Goal: Transaction & Acquisition: Book appointment/travel/reservation

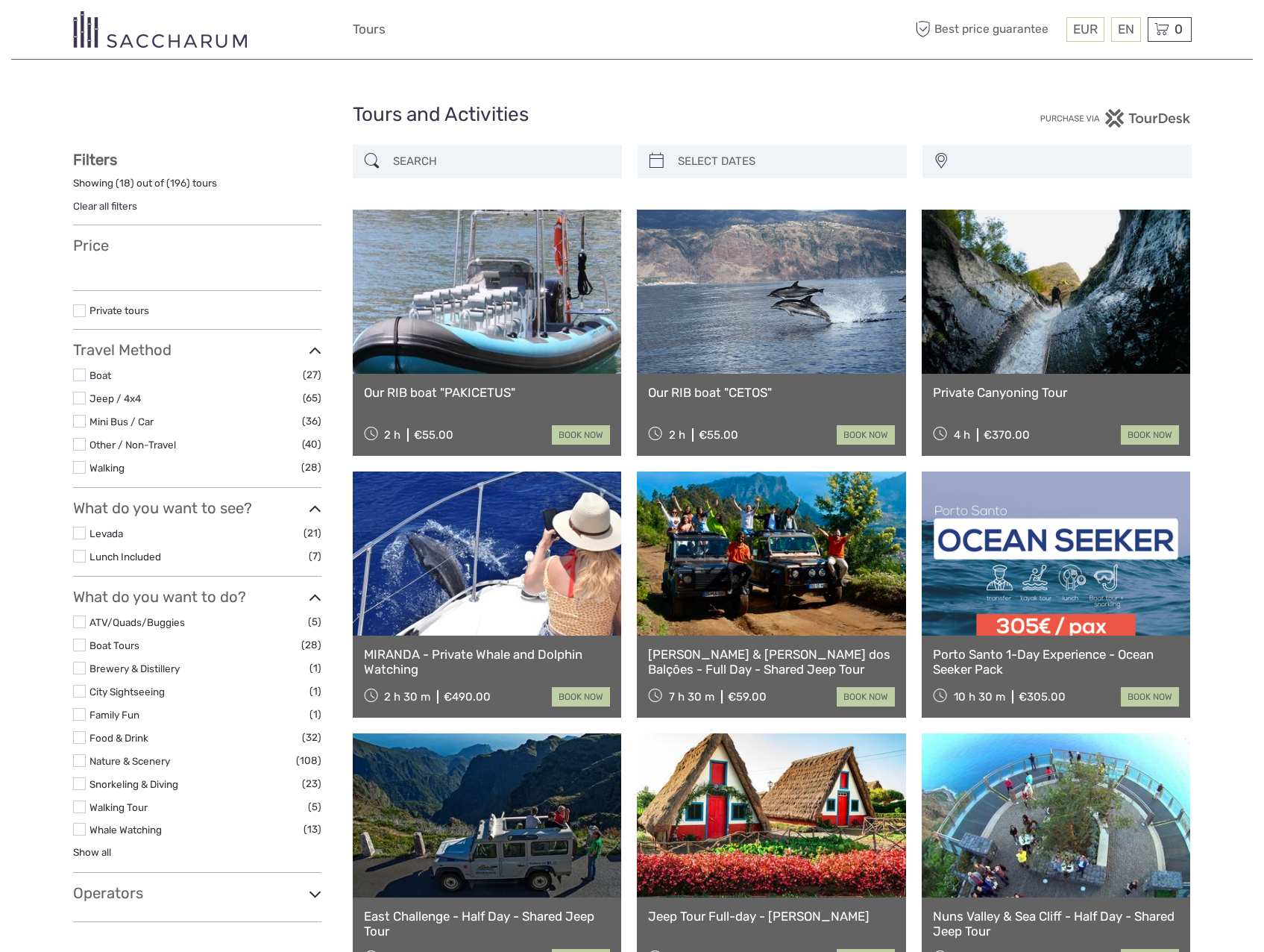
select select
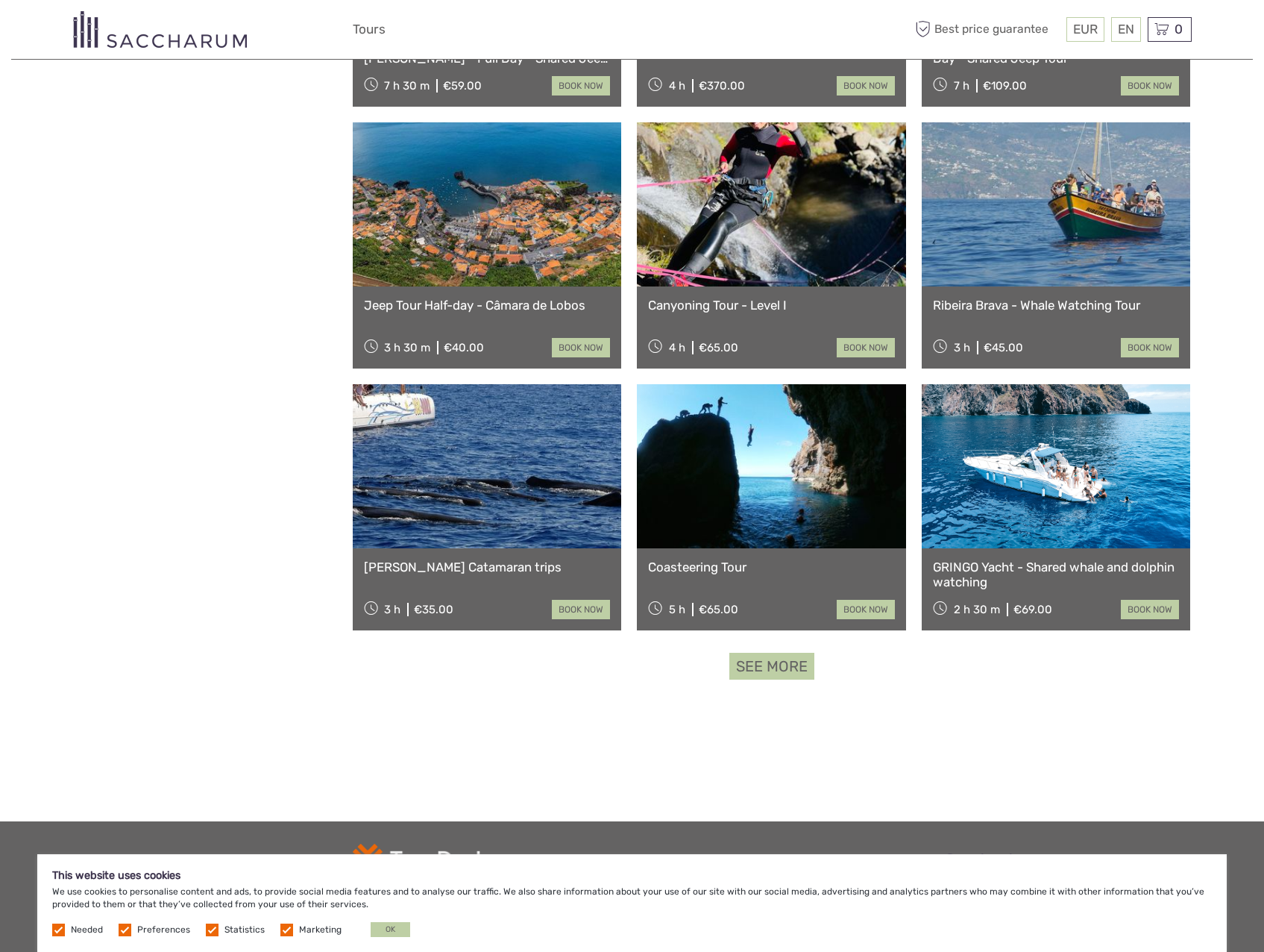
scroll to position [1085, 0]
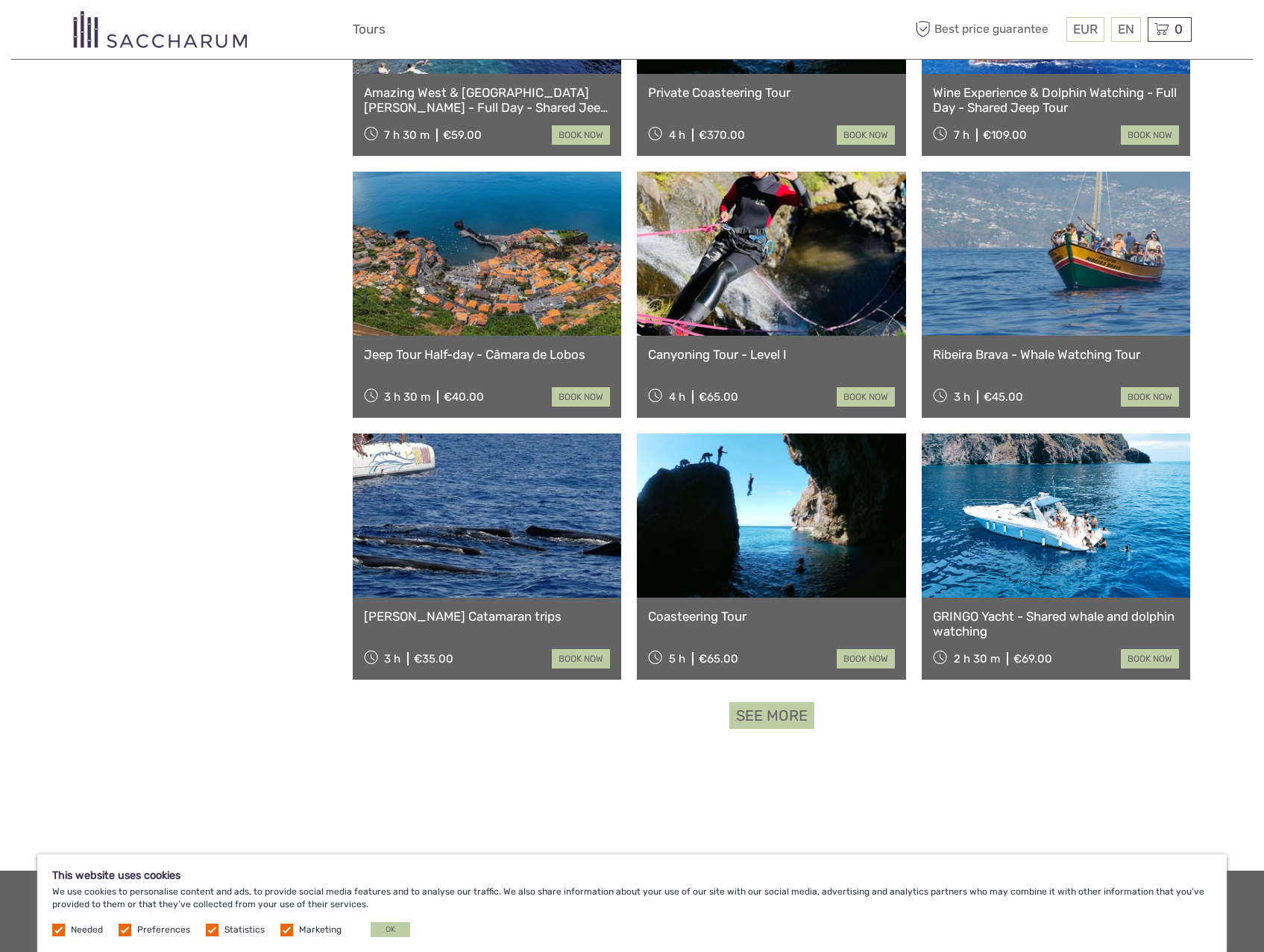
click at [1070, 499] on link at bounding box center [1055, 515] width 269 height 164
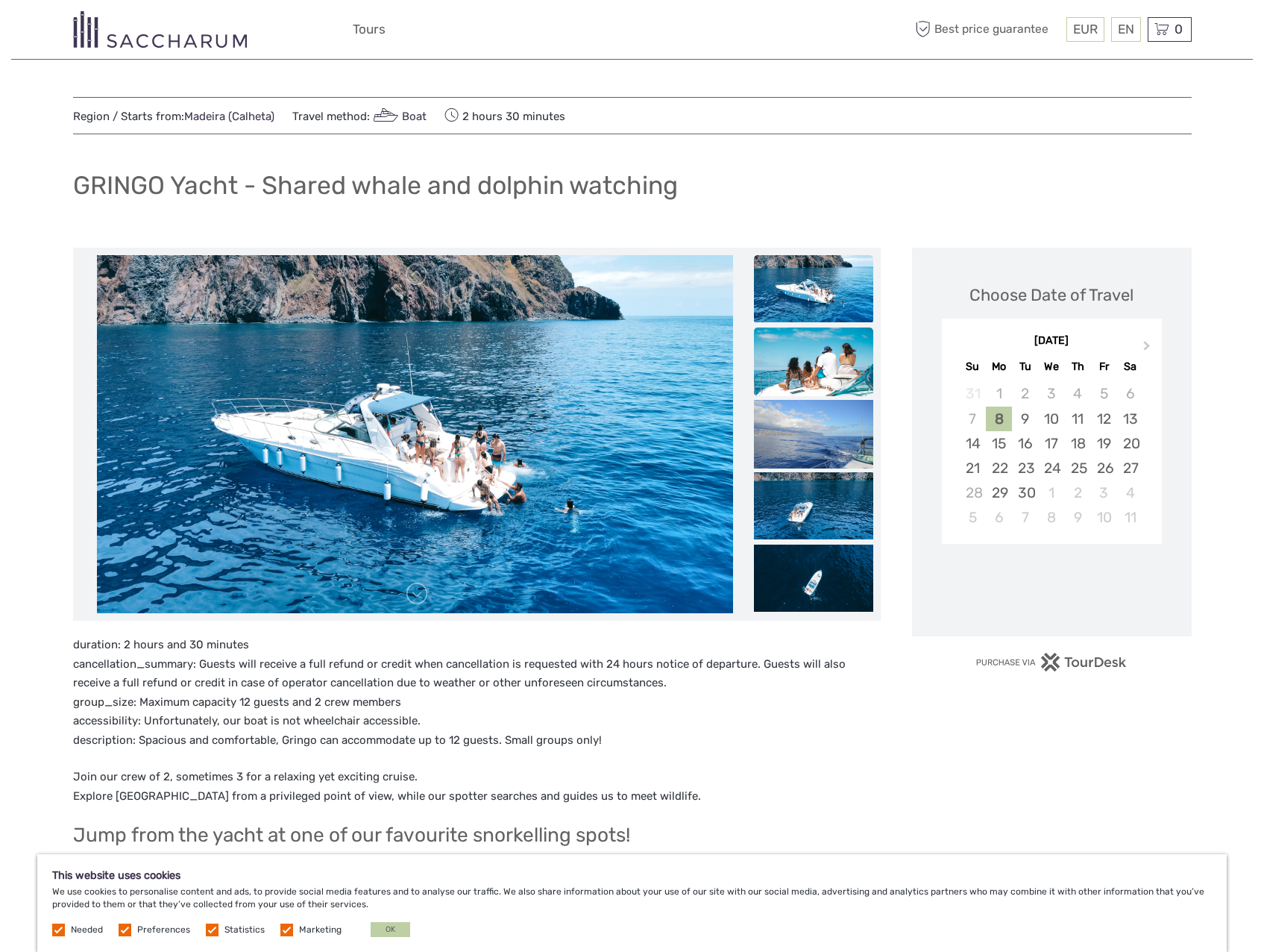
click at [823, 373] on img at bounding box center [814, 367] width 120 height 80
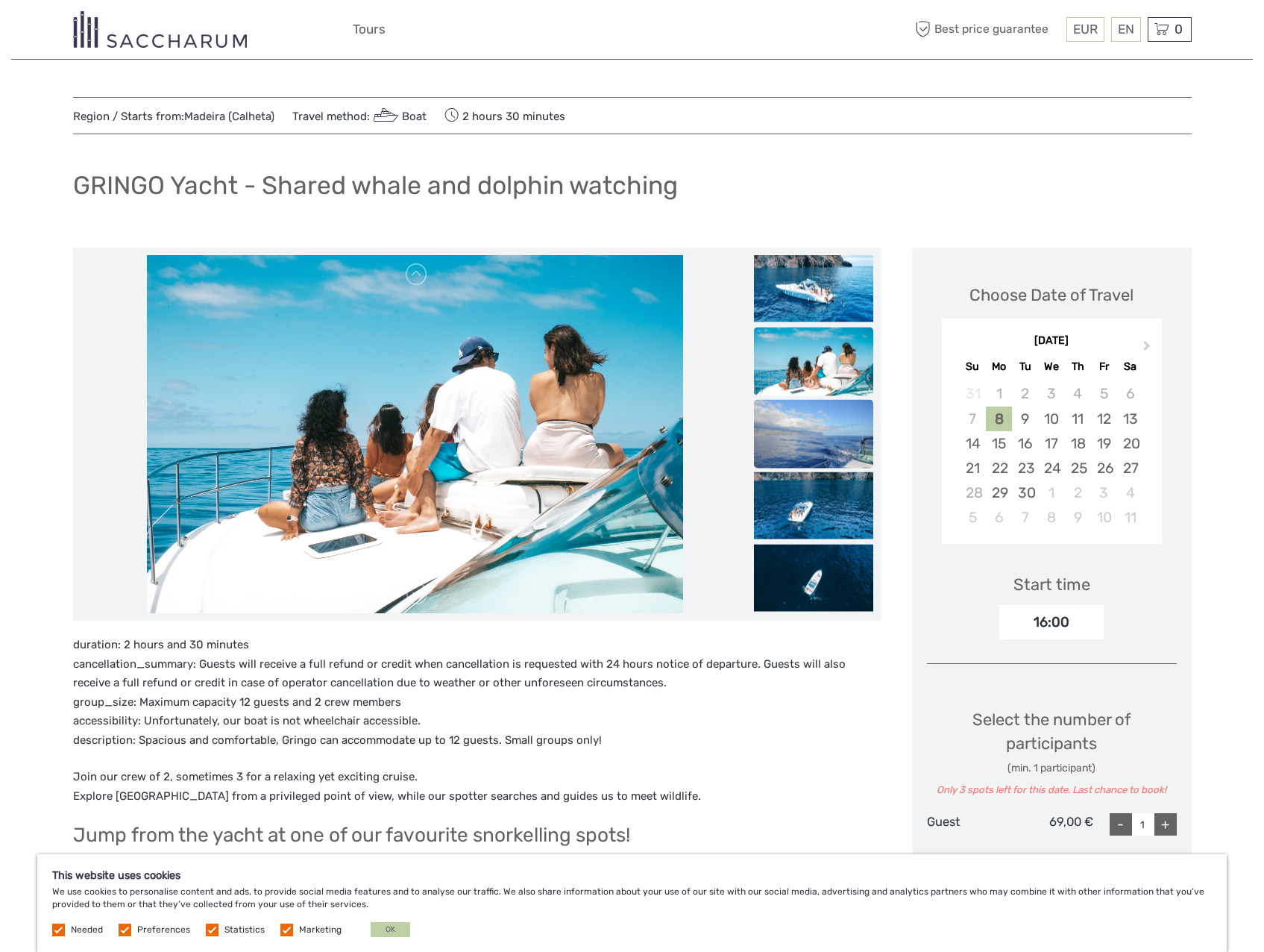
click at [835, 439] on img at bounding box center [814, 439] width 120 height 79
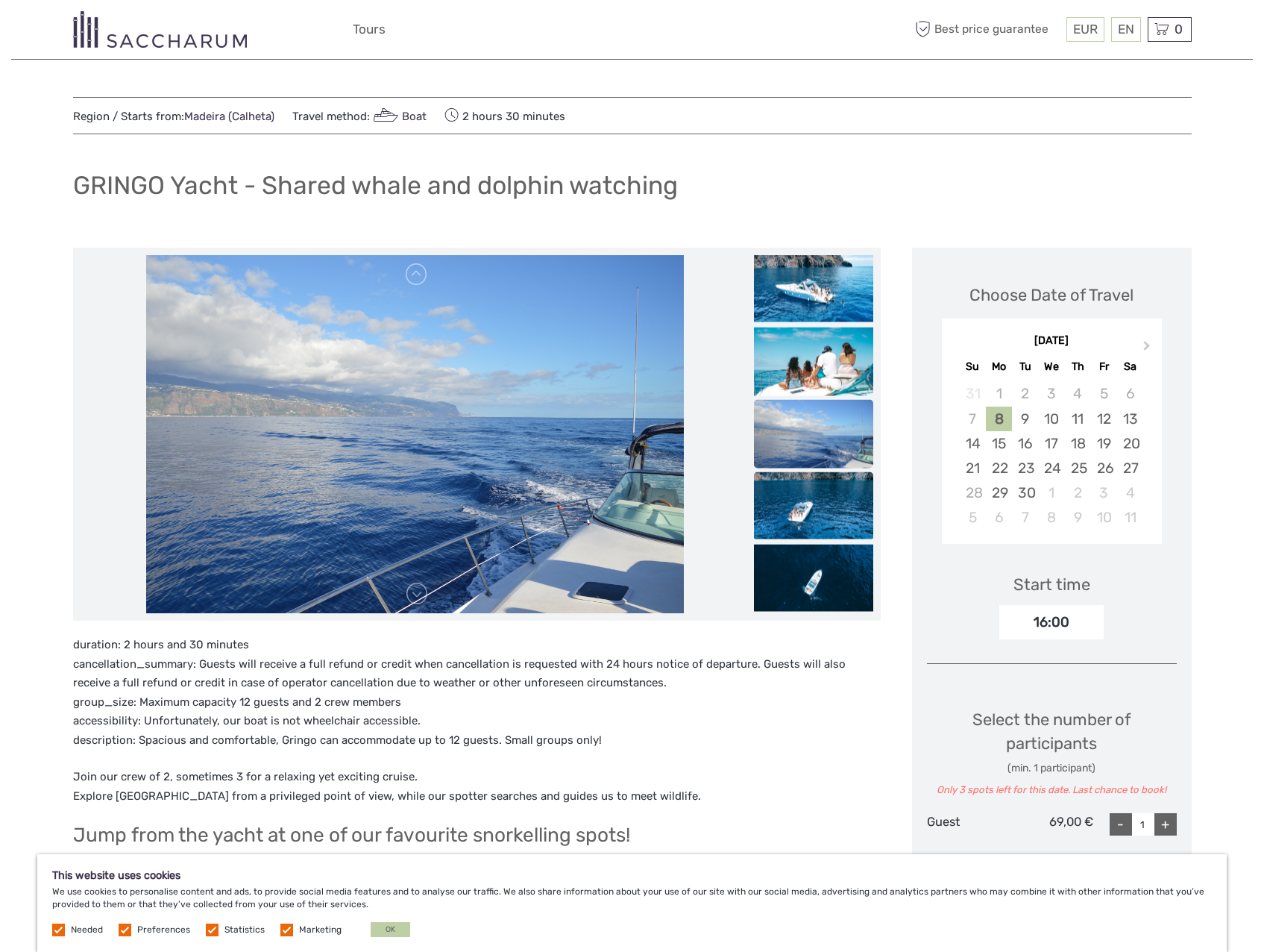
click at [836, 501] on img at bounding box center [814, 505] width 120 height 67
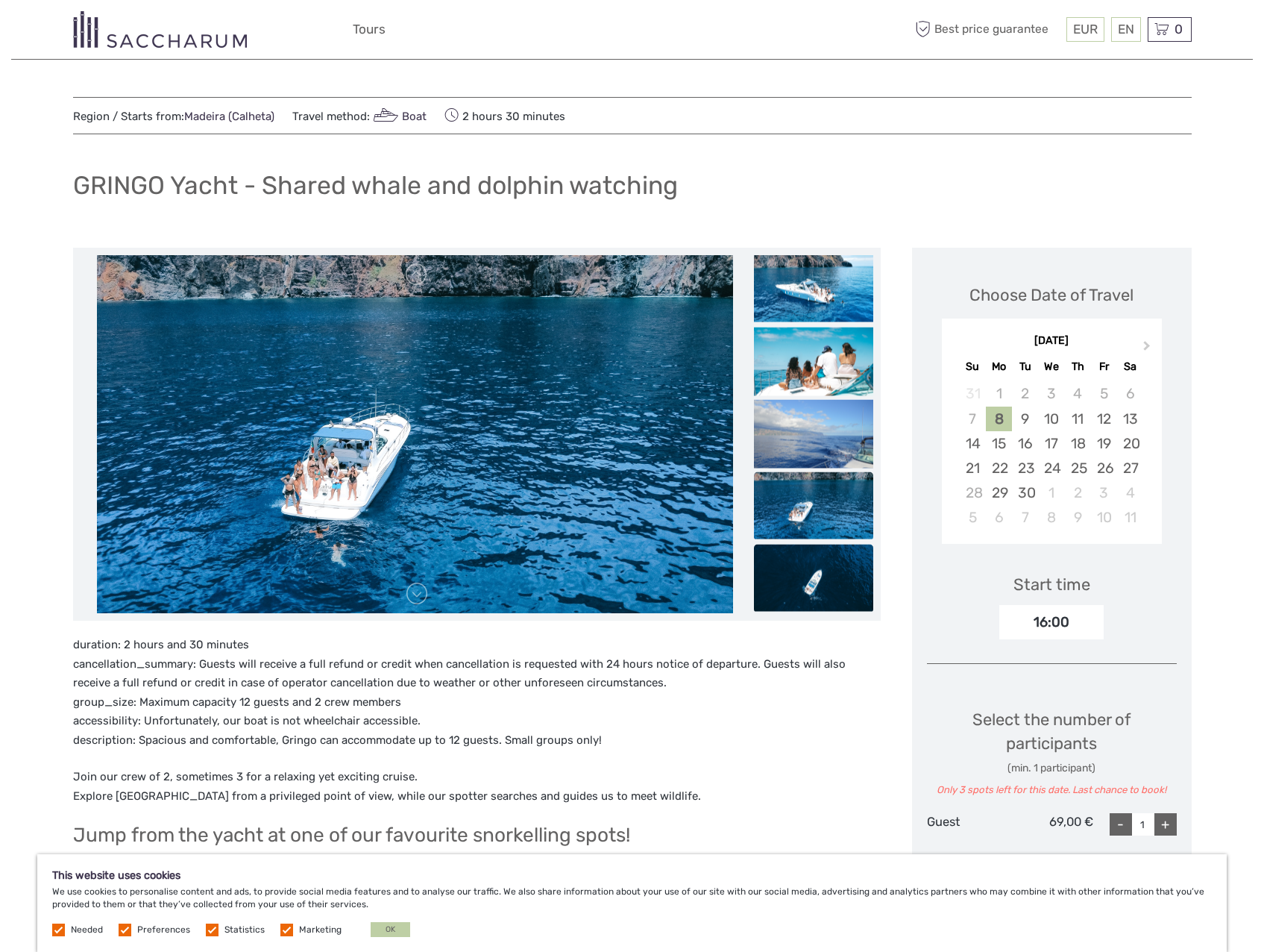
click at [842, 575] on img at bounding box center [814, 578] width 120 height 67
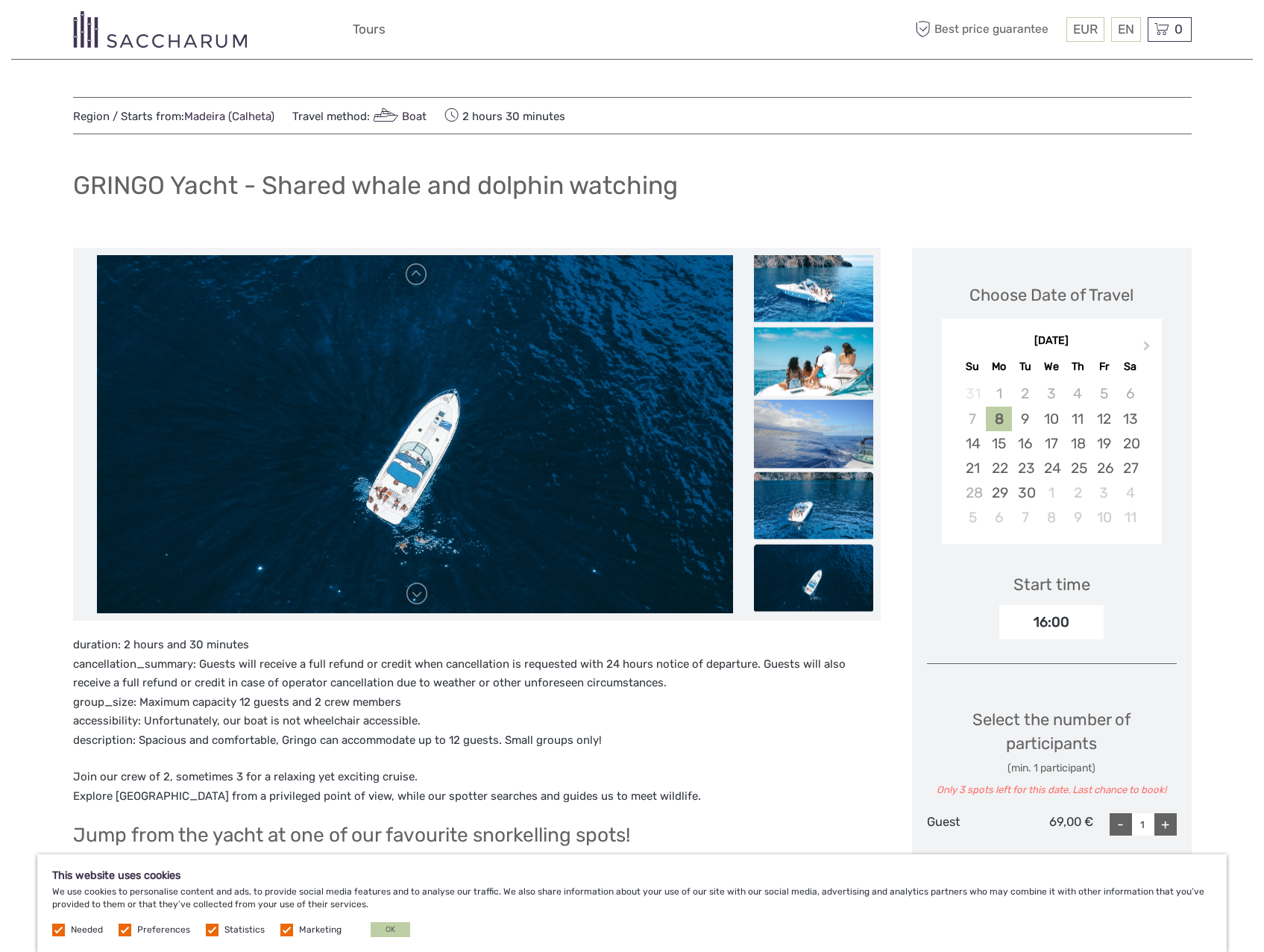
click at [818, 490] on img at bounding box center [814, 505] width 120 height 67
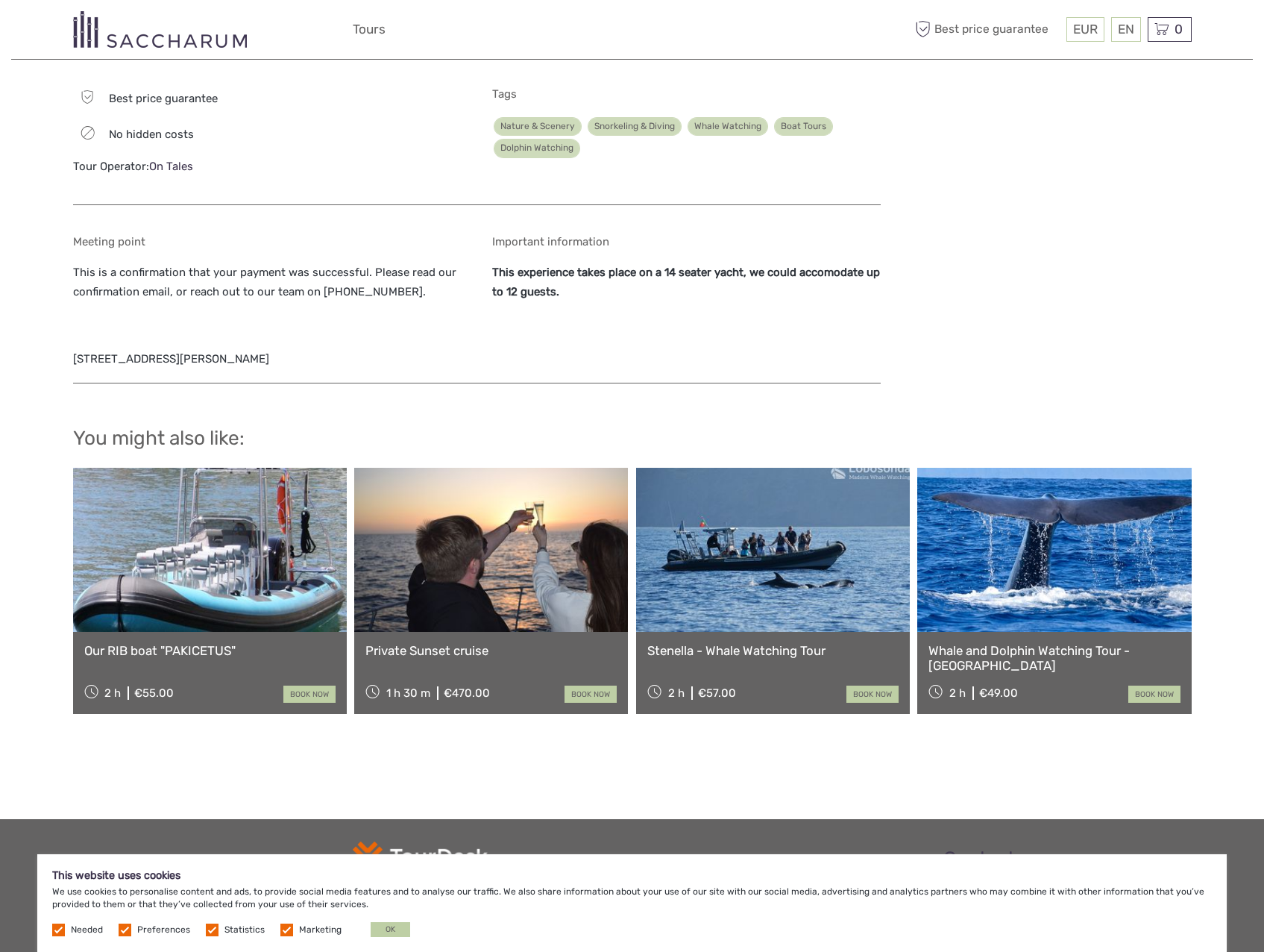
scroll to position [1361, 0]
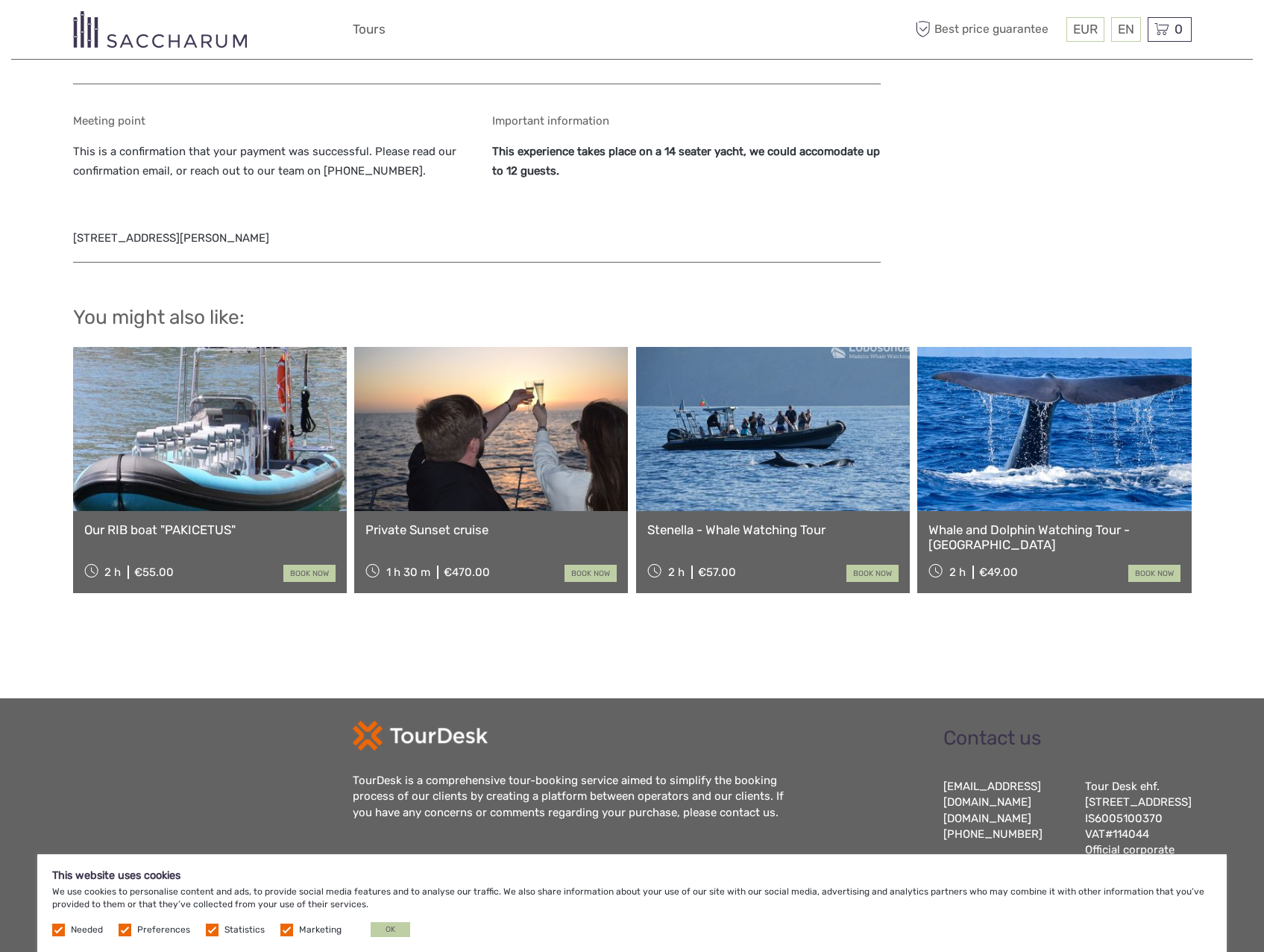
click at [1068, 451] on link at bounding box center [1054, 428] width 274 height 164
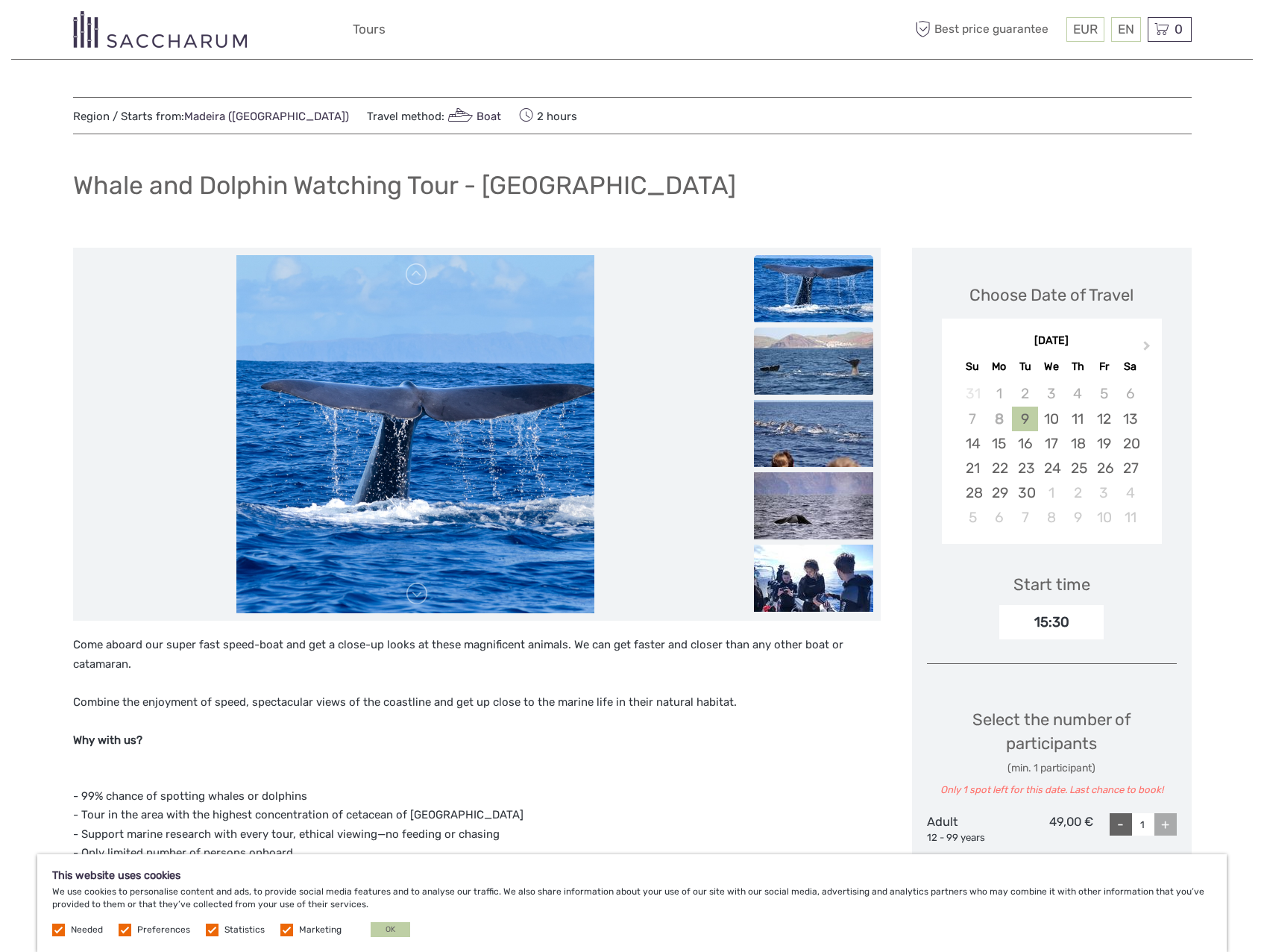
click at [815, 375] on img at bounding box center [814, 361] width 120 height 67
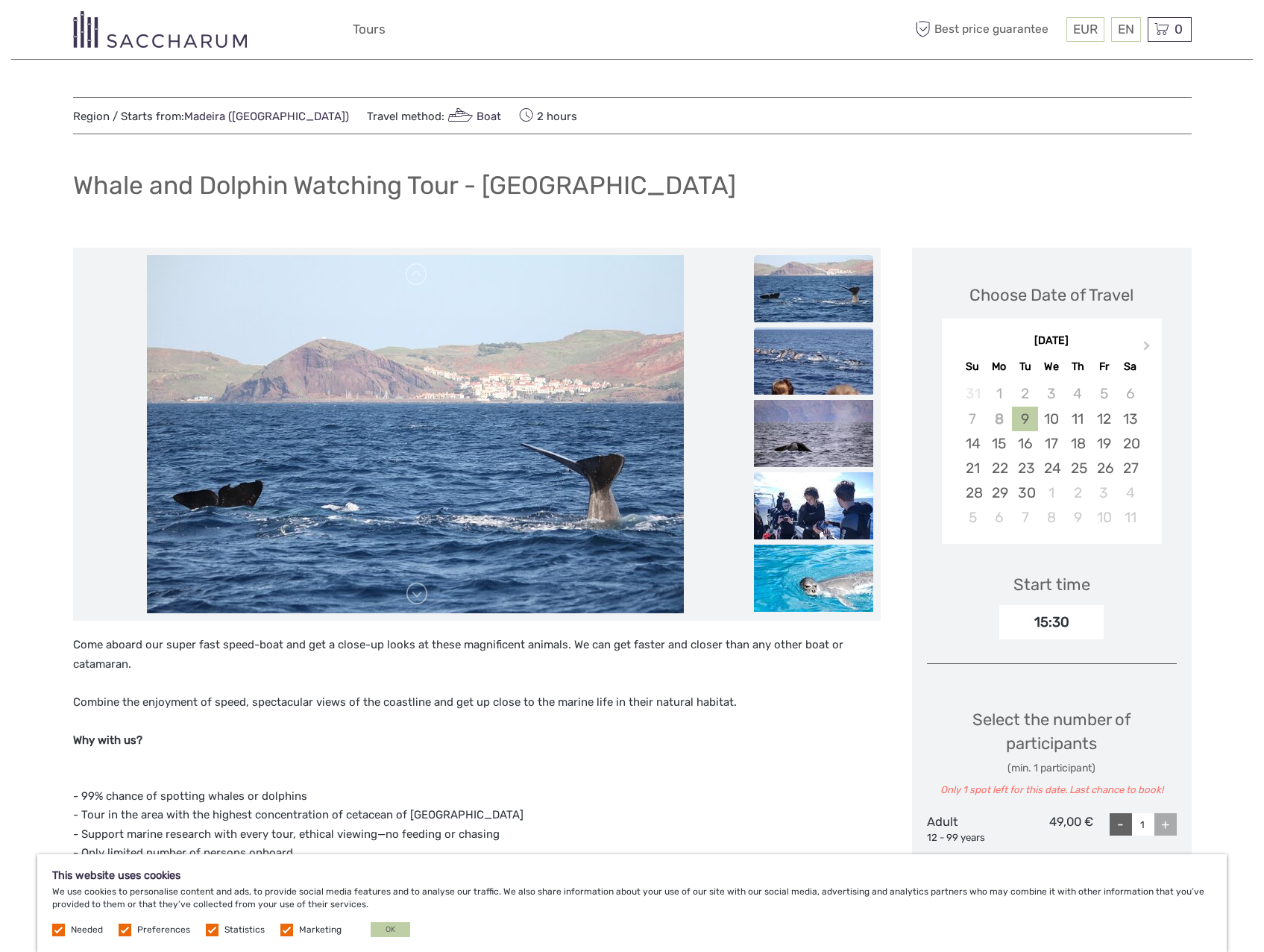
click at [845, 373] on img at bounding box center [814, 361] width 120 height 67
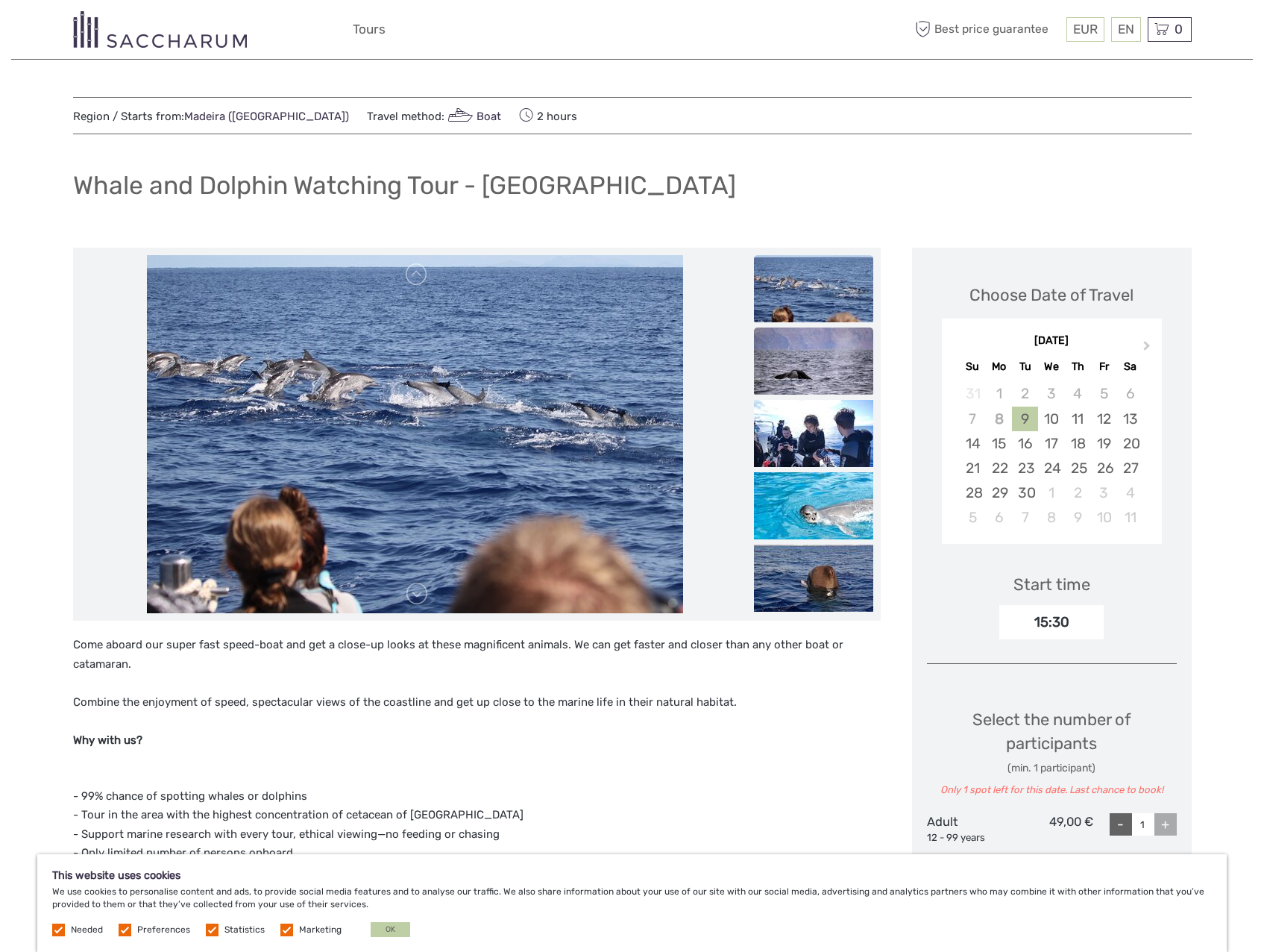
click at [847, 364] on img at bounding box center [814, 361] width 120 height 67
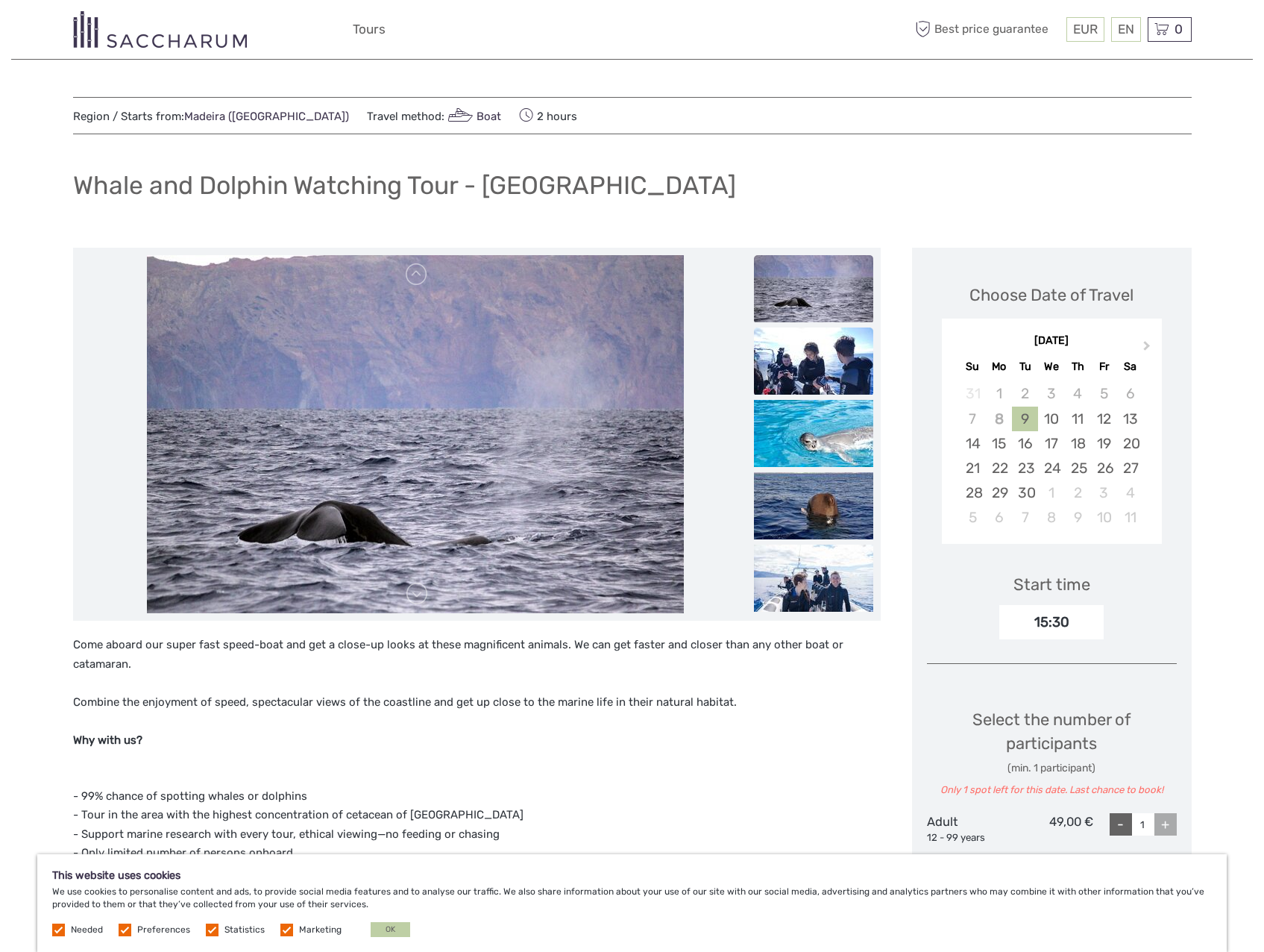
click at [850, 371] on img at bounding box center [814, 361] width 120 height 67
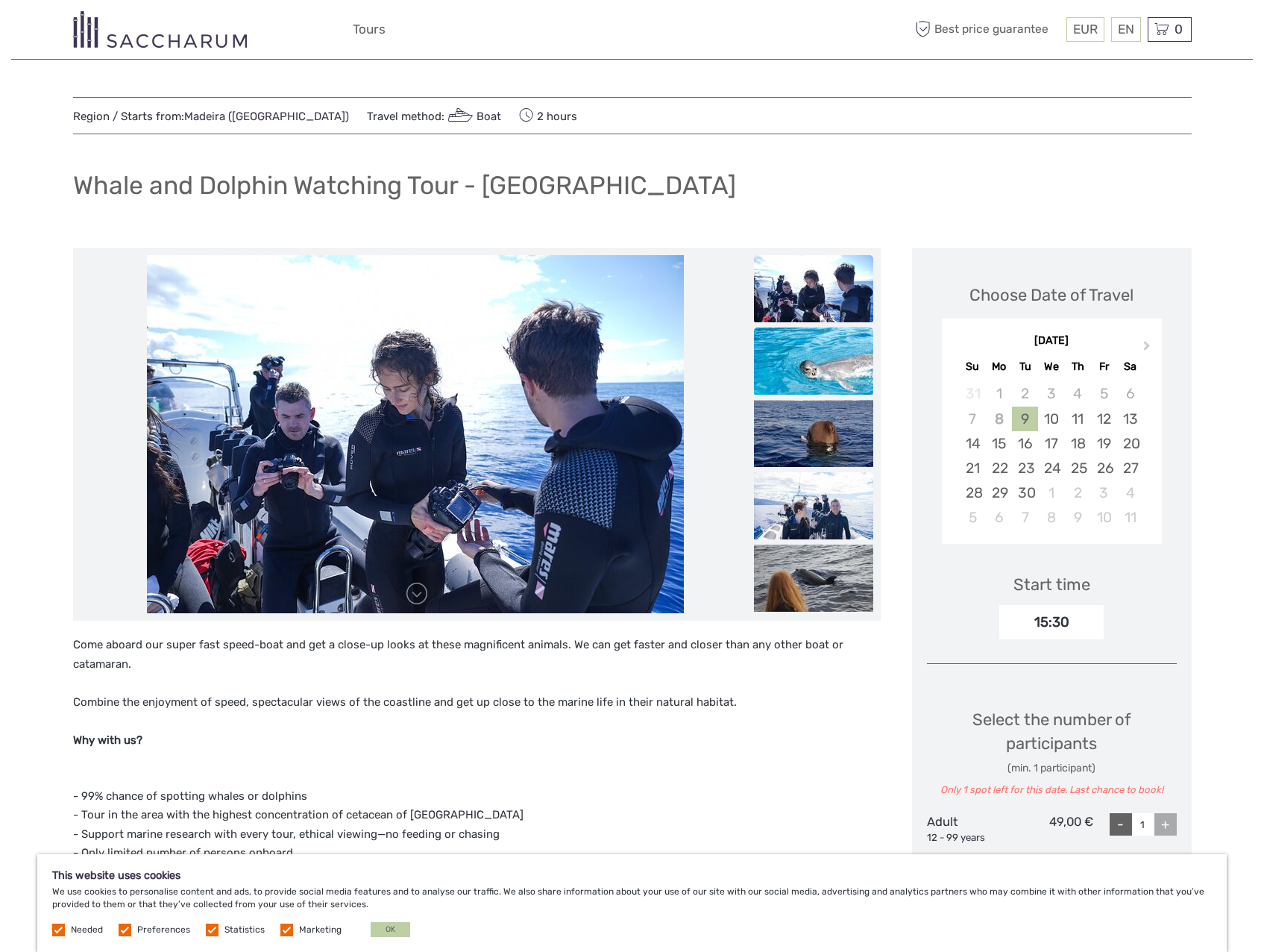
click at [839, 381] on img at bounding box center [814, 361] width 120 height 67
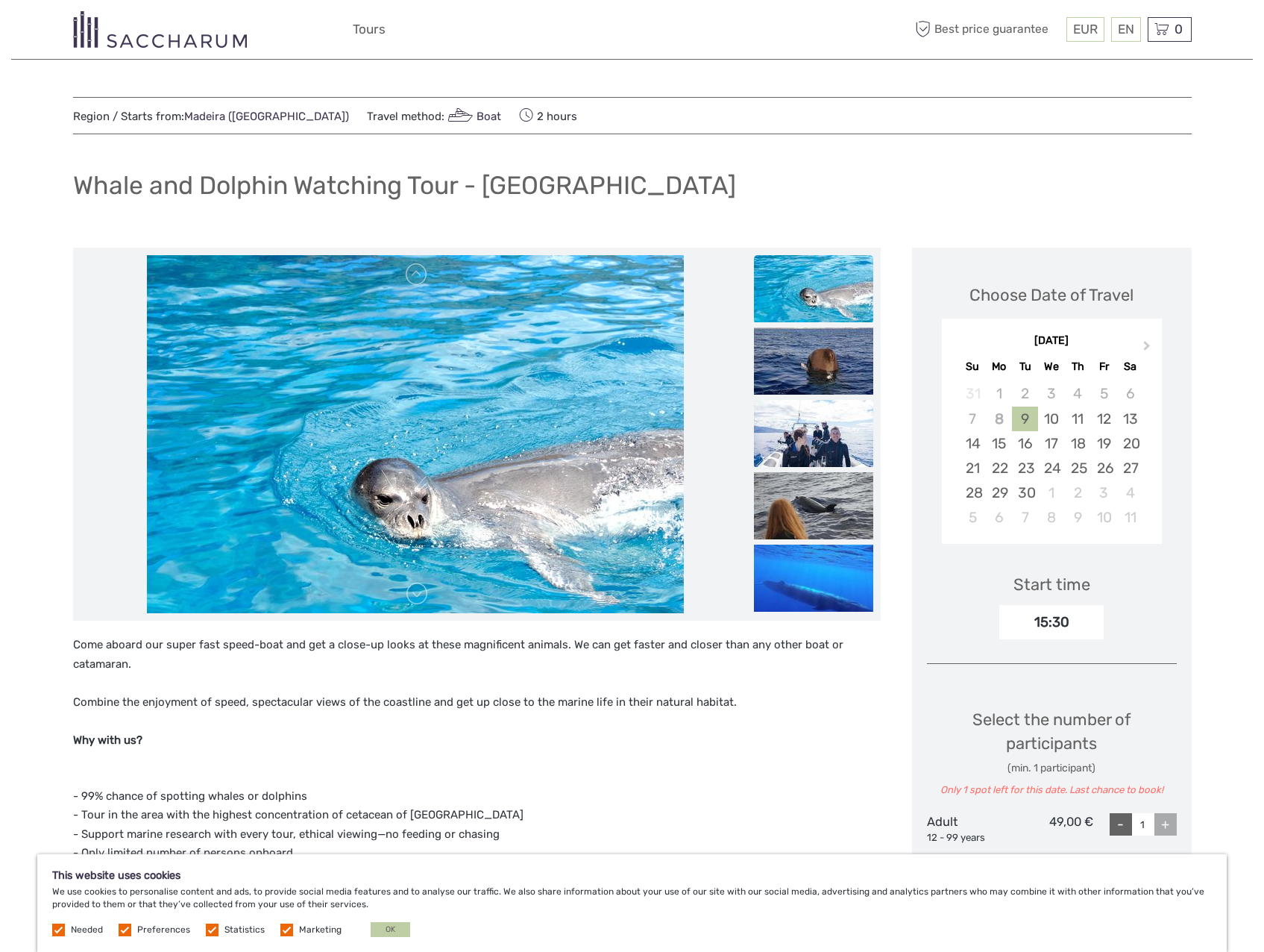
click at [834, 410] on img at bounding box center [814, 433] width 120 height 67
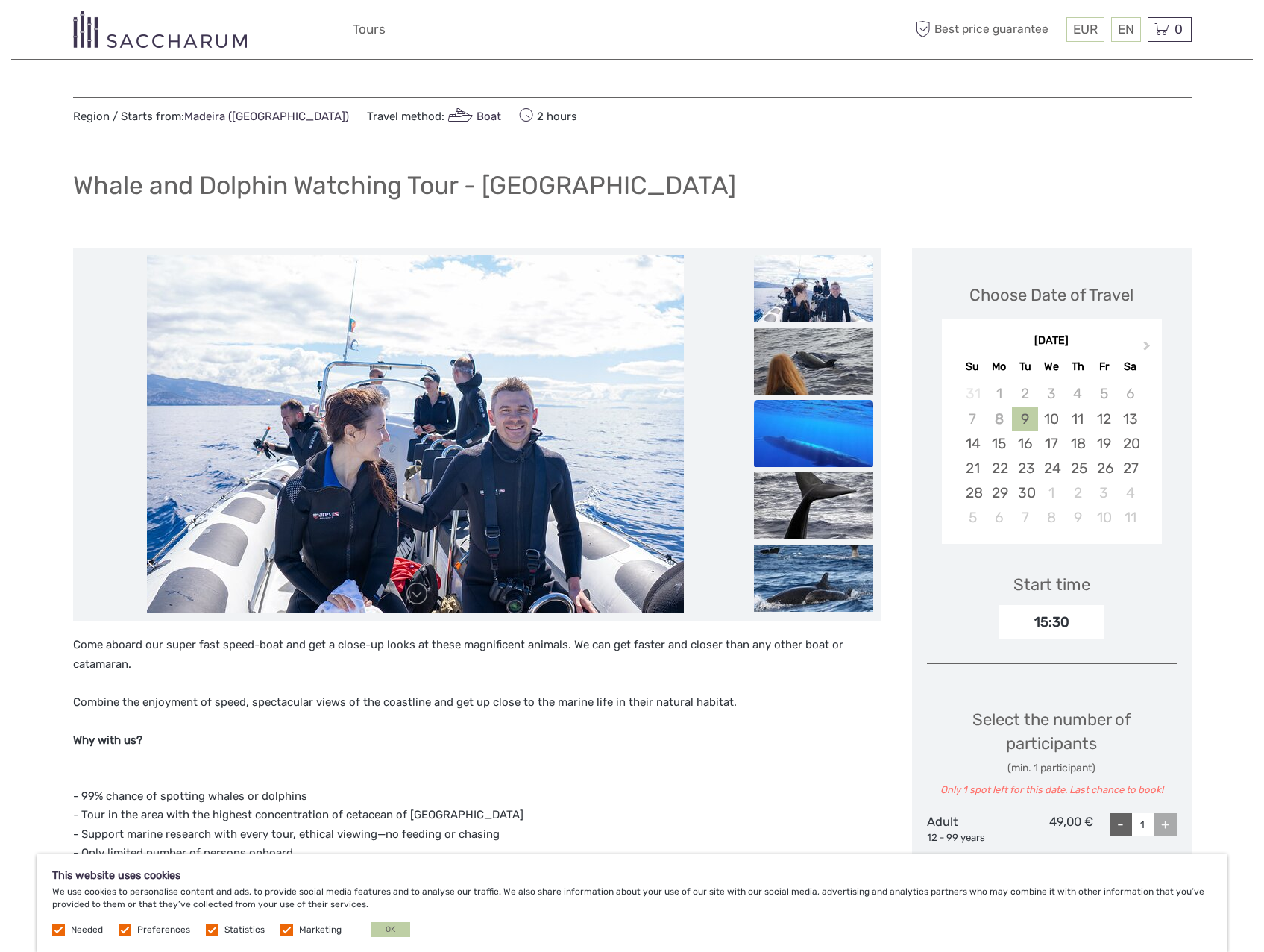
click at [831, 428] on img at bounding box center [814, 433] width 120 height 67
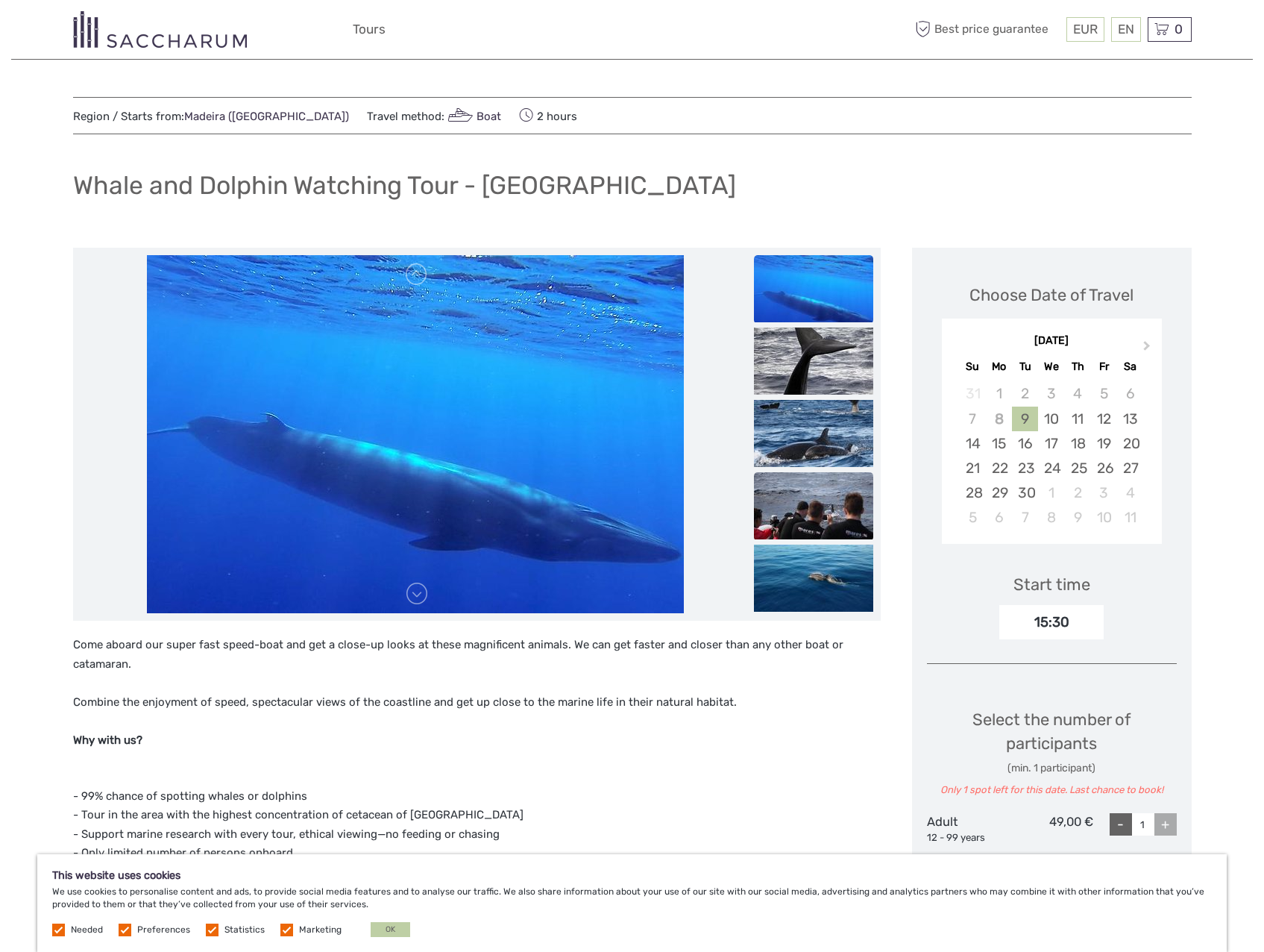
click at [828, 490] on img at bounding box center [814, 505] width 120 height 67
